Goal: Transaction & Acquisition: Subscribe to service/newsletter

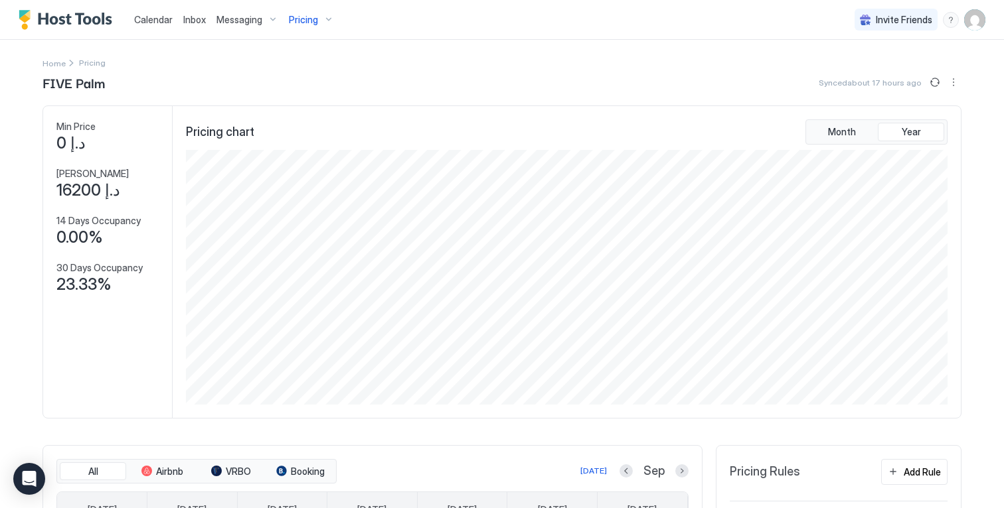
scroll to position [255, 764]
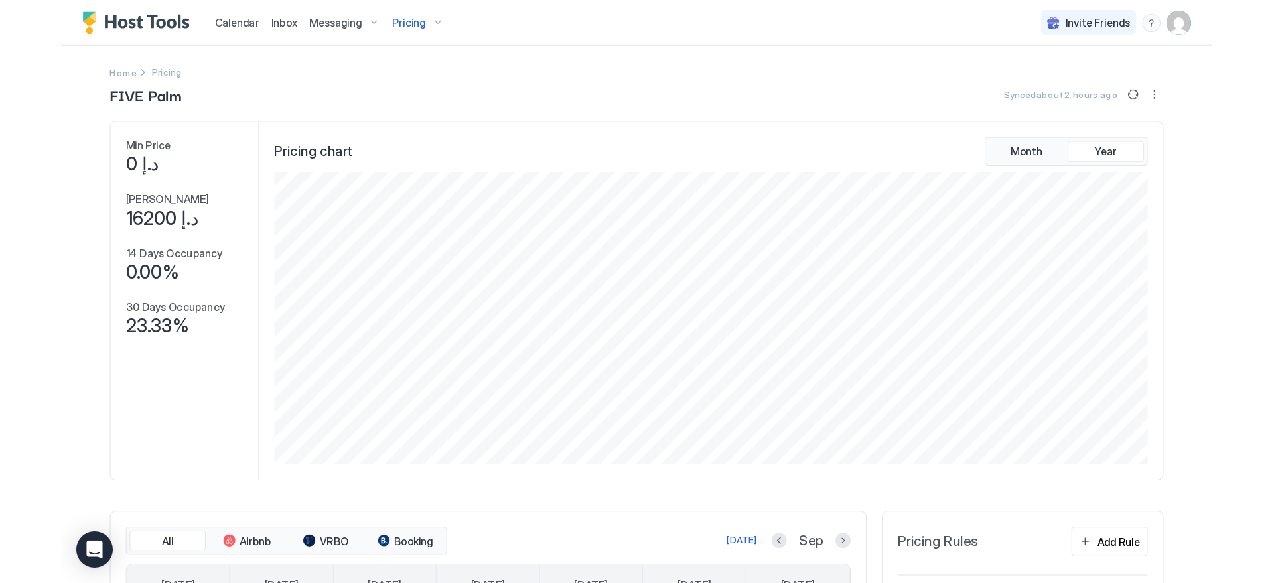
scroll to position [255, 764]
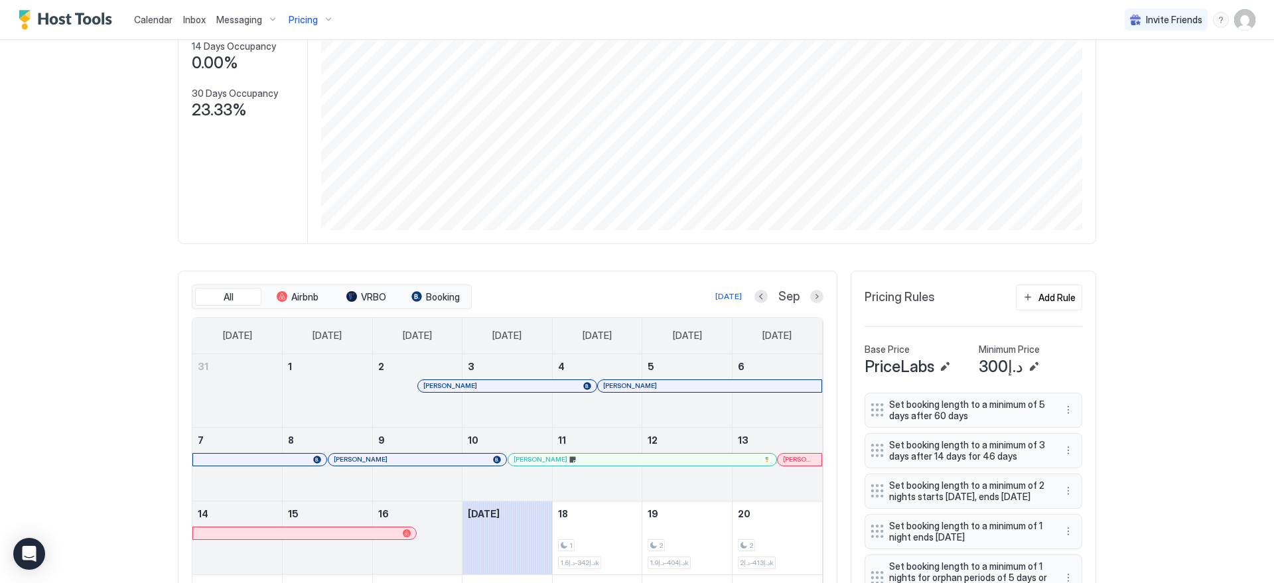
scroll to position [359, 0]
